Goal: Entertainment & Leisure: Consume media (video, audio)

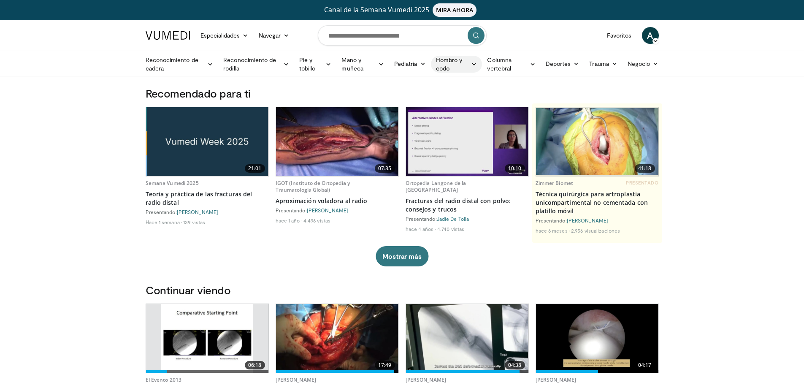
click at [461, 65] on font "Hombro y codo" at bounding box center [452, 64] width 33 height 17
click at [412, 95] on font "Hombro" at bounding box center [401, 97] width 22 height 7
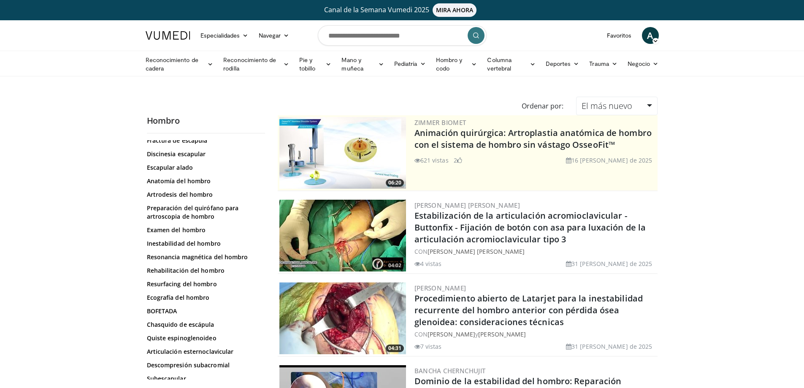
click at [654, 35] on span "A" at bounding box center [650, 35] width 17 height 17
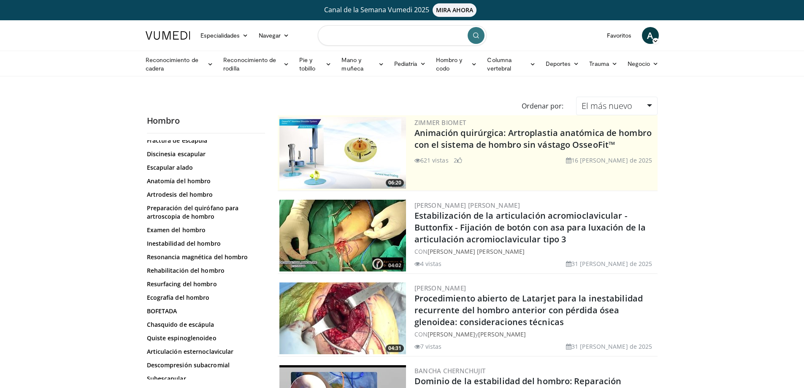
click at [388, 38] on input "Buscar temas, intervenciones" at bounding box center [402, 35] width 169 height 20
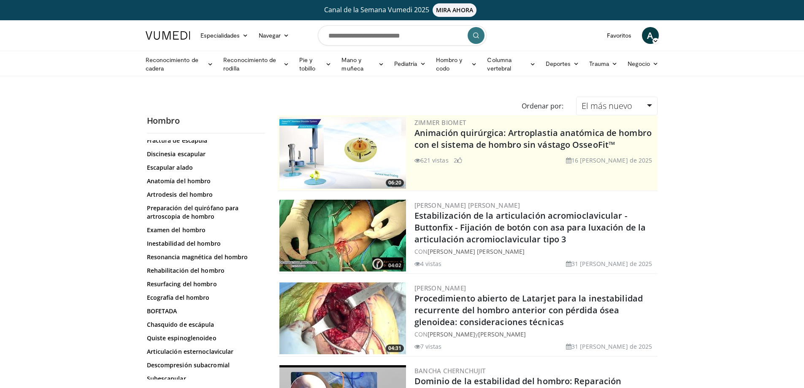
click at [451, 11] on font "MIRA AHORA" at bounding box center [455, 10] width 38 height 8
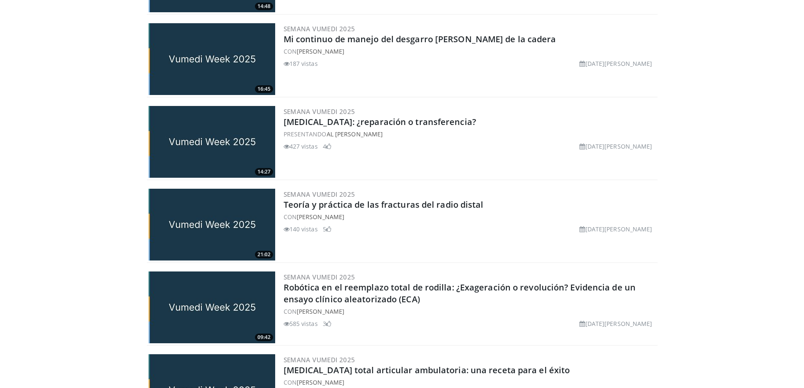
scroll to position [633, 0]
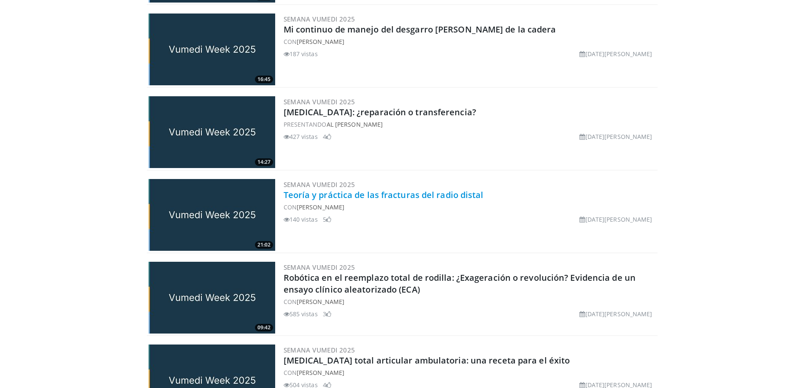
click at [374, 193] on font "Teoría y práctica de las fracturas del radio distal" at bounding box center [384, 194] width 200 height 11
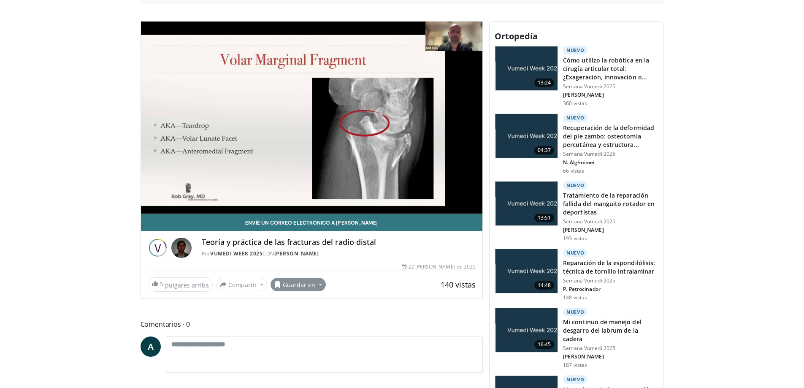
scroll to position [296, 0]
